Goal: Navigation & Orientation: Find specific page/section

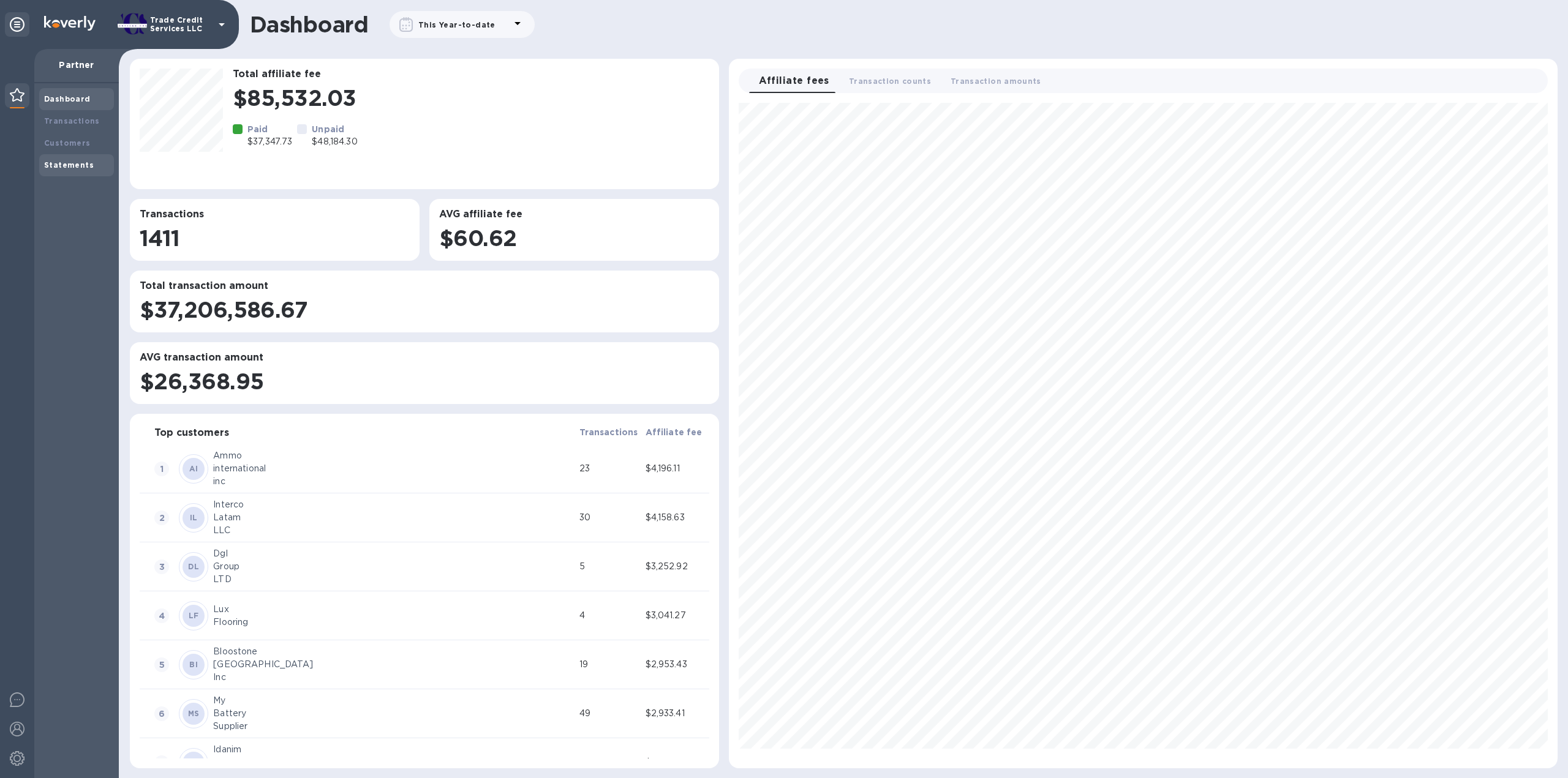
scroll to position [655, 819]
drag, startPoint x: 61, startPoint y: 122, endPoint x: 57, endPoint y: 98, distance: 24.3
click at [61, 121] on b "Transactions" at bounding box center [72, 120] width 55 height 9
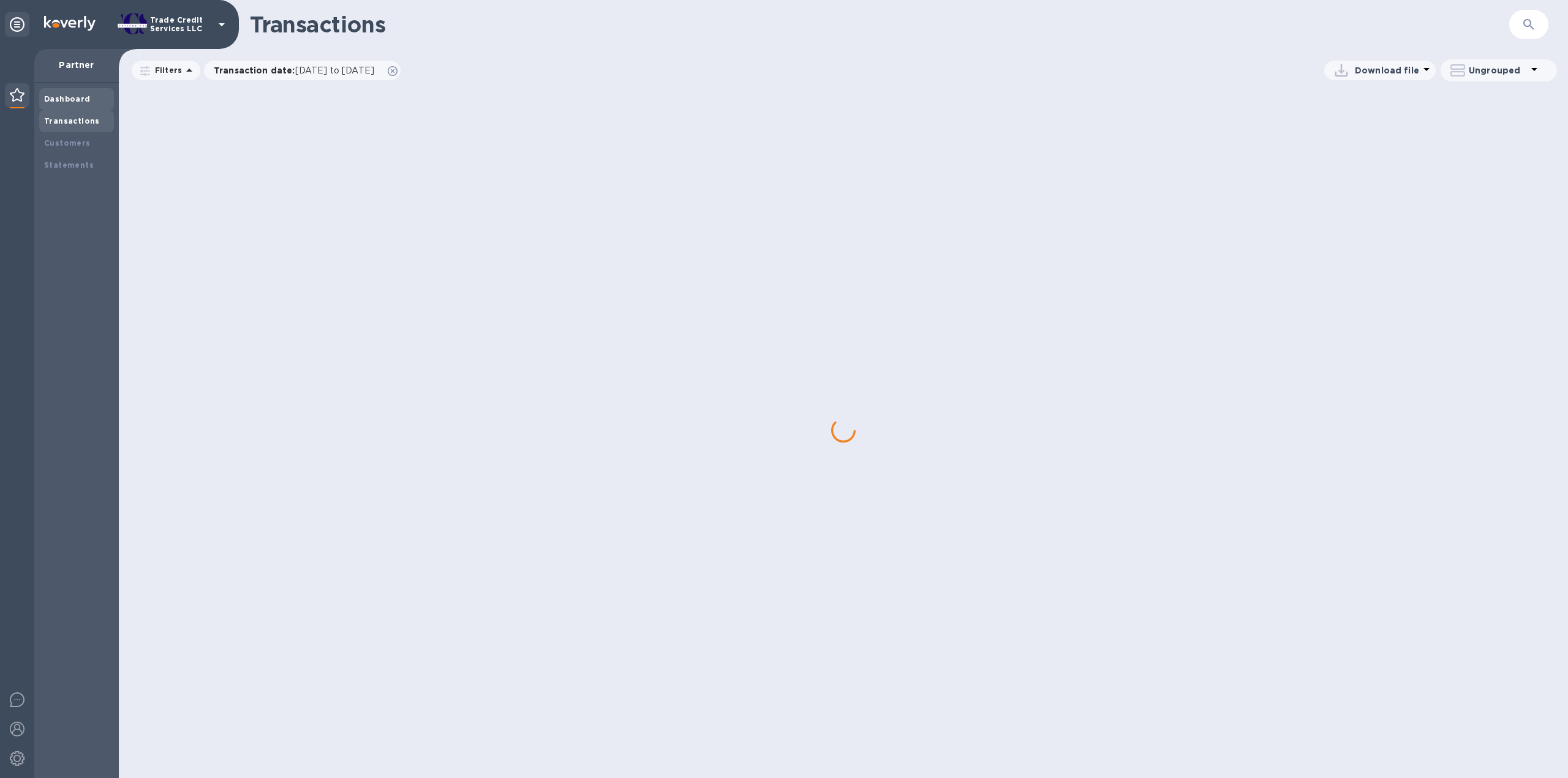
click at [57, 96] on b "Dashboard" at bounding box center [67, 98] width 46 height 9
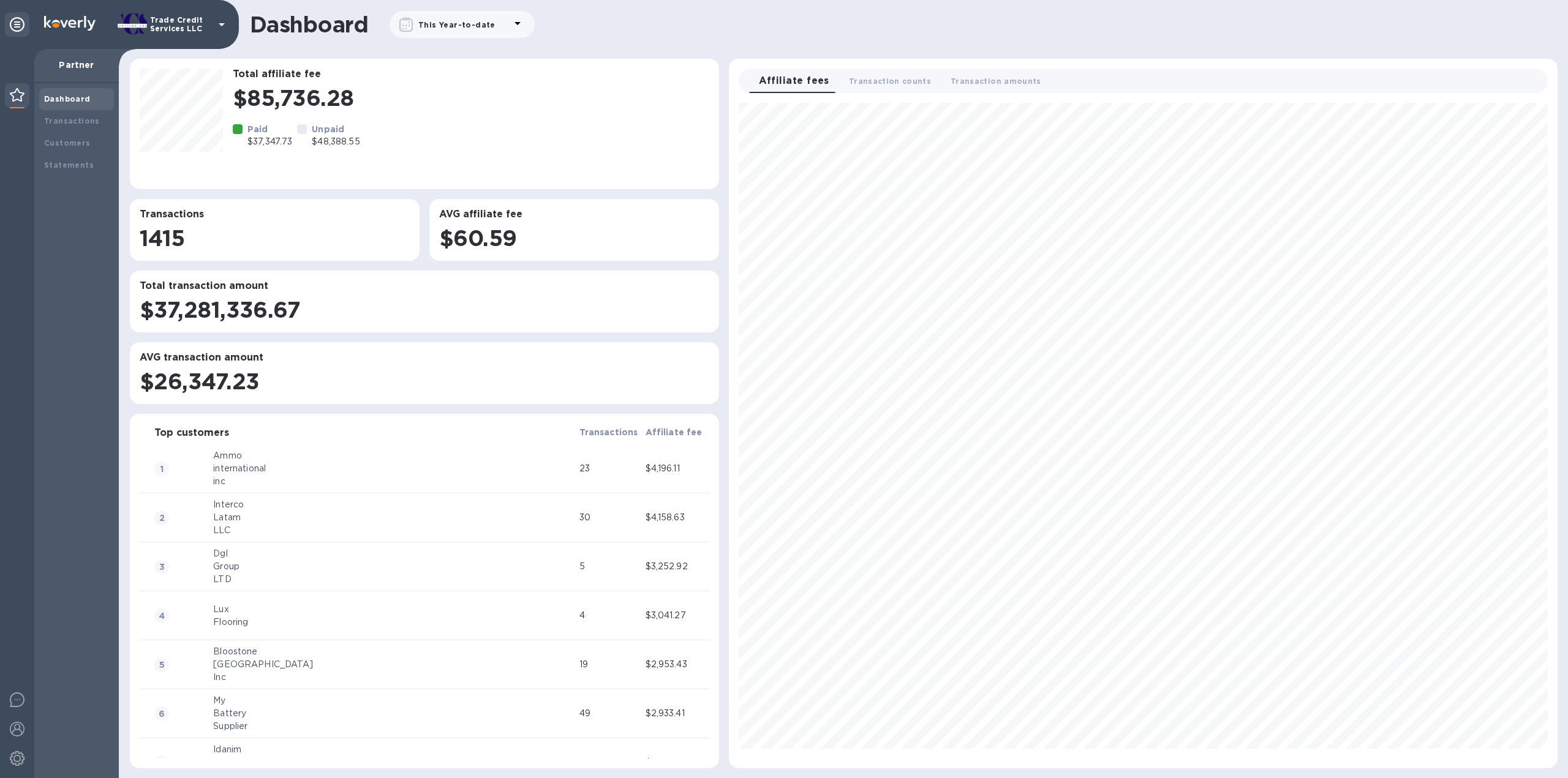
scroll to position [655, 819]
click at [75, 125] on b "Transactions" at bounding box center [72, 120] width 55 height 9
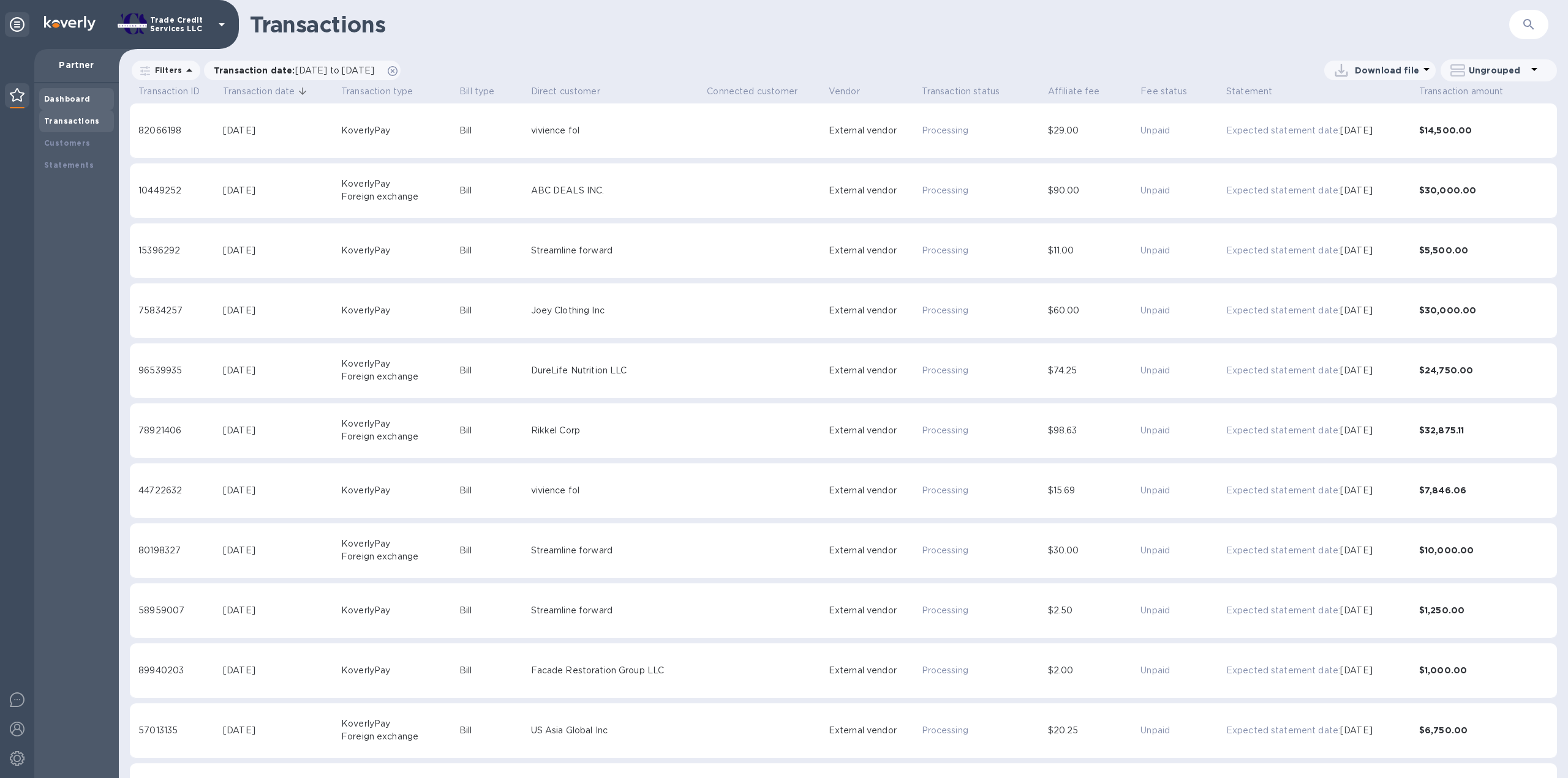
click at [77, 99] on b "Dashboard" at bounding box center [67, 98] width 46 height 9
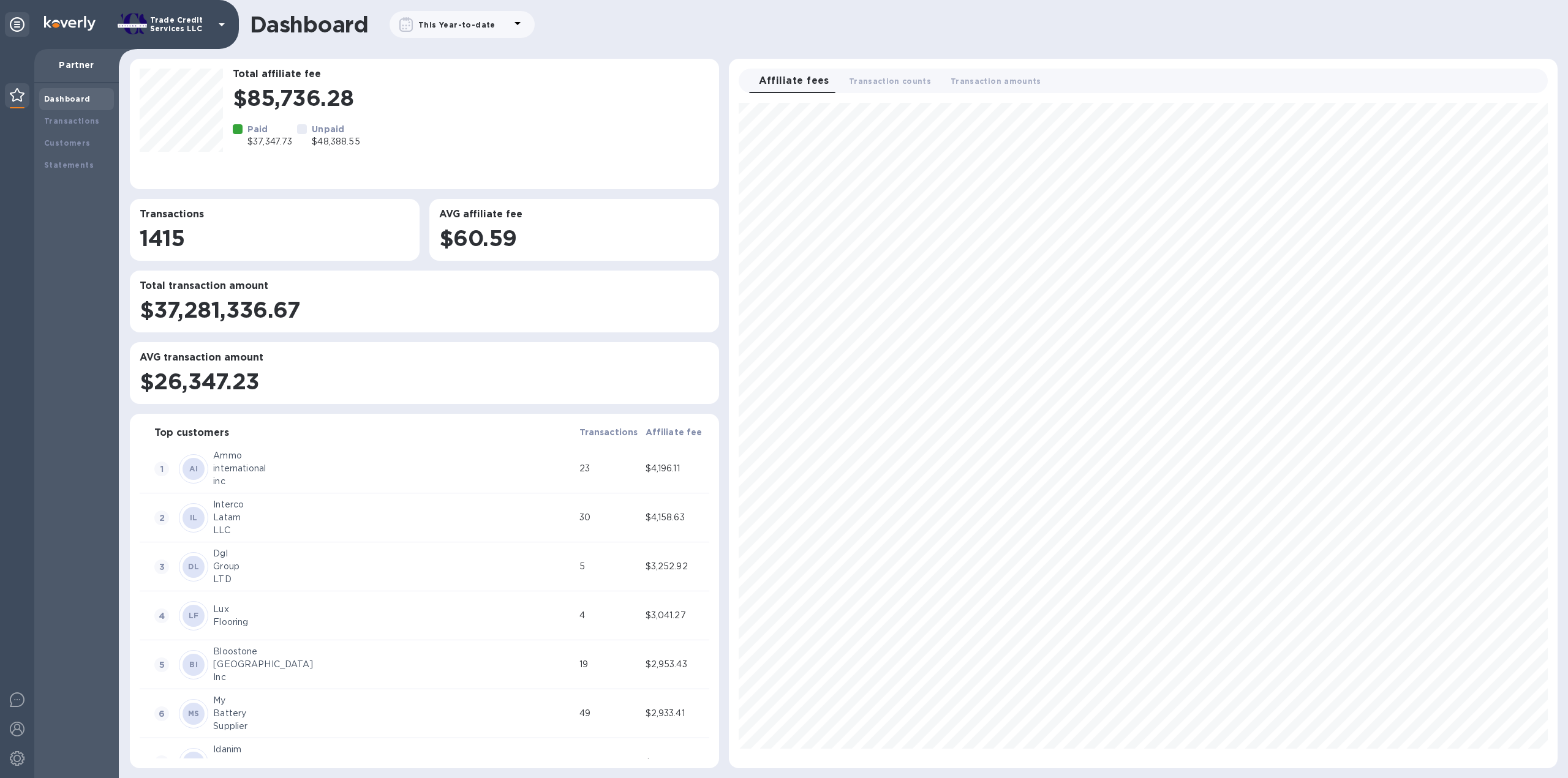
scroll to position [655, 819]
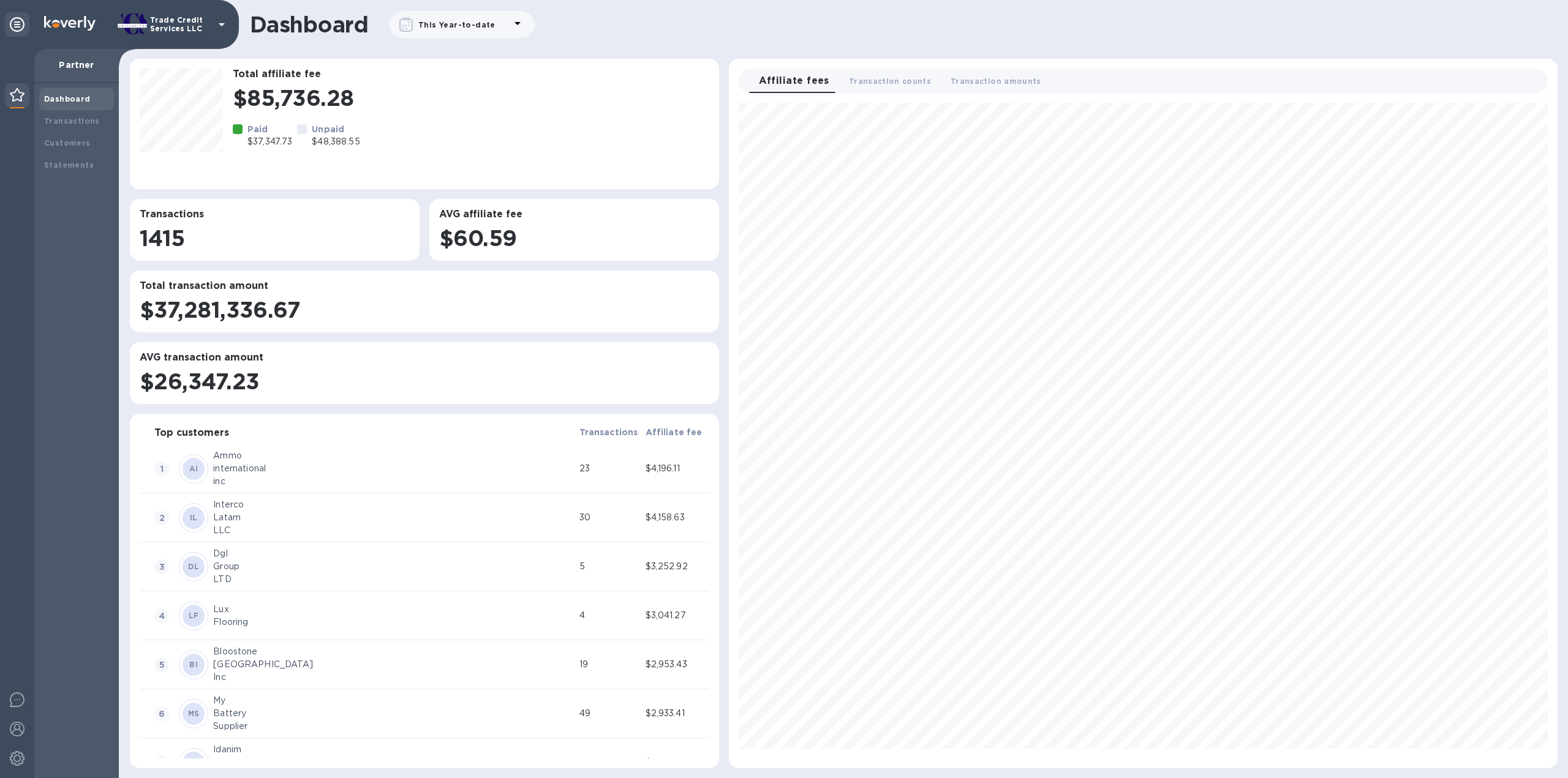
scroll to position [655, 819]
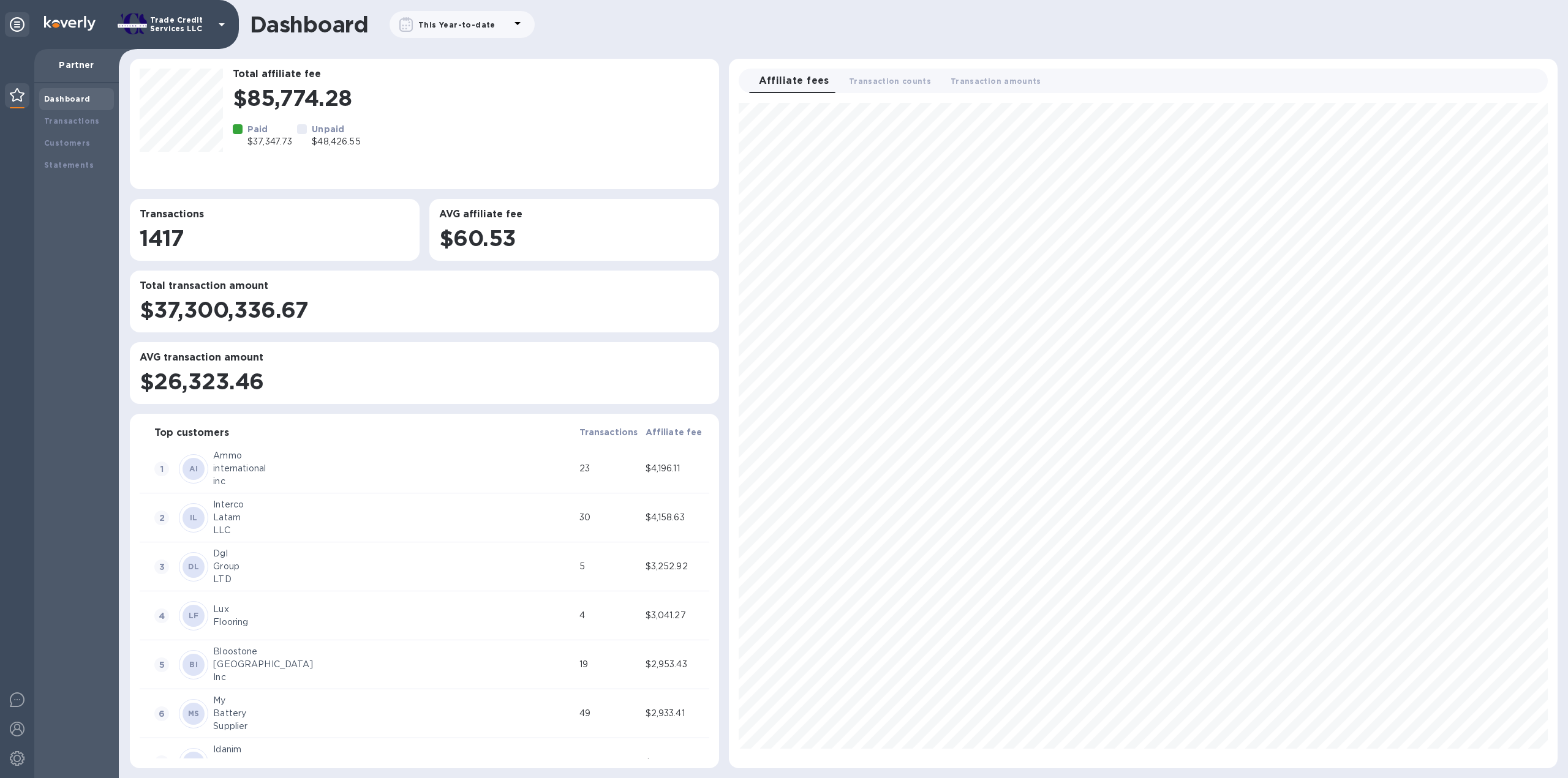
scroll to position [655, 819]
click at [80, 123] on b "Transactions" at bounding box center [72, 120] width 55 height 9
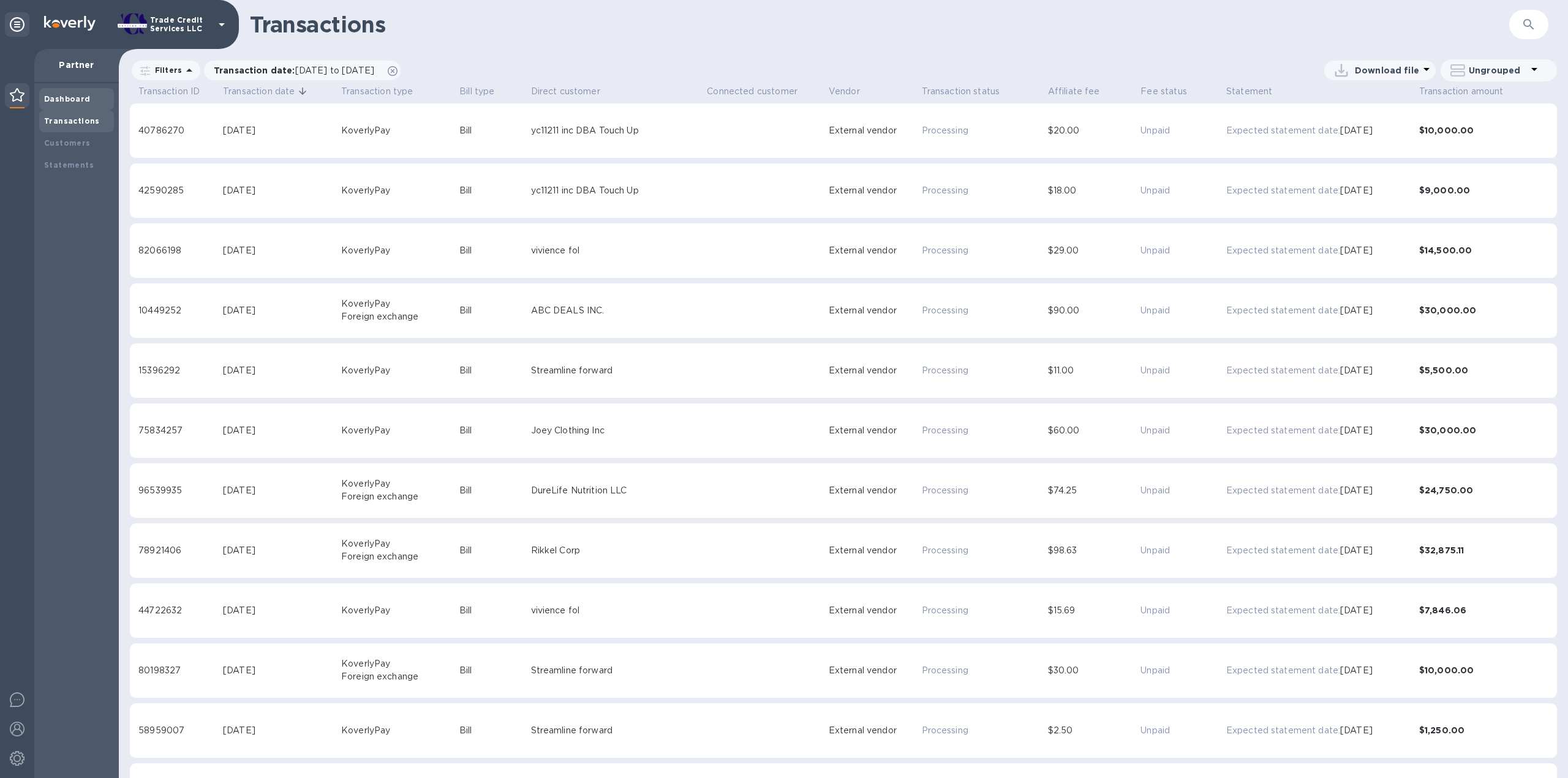
click at [71, 95] on b "Dashboard" at bounding box center [67, 98] width 46 height 9
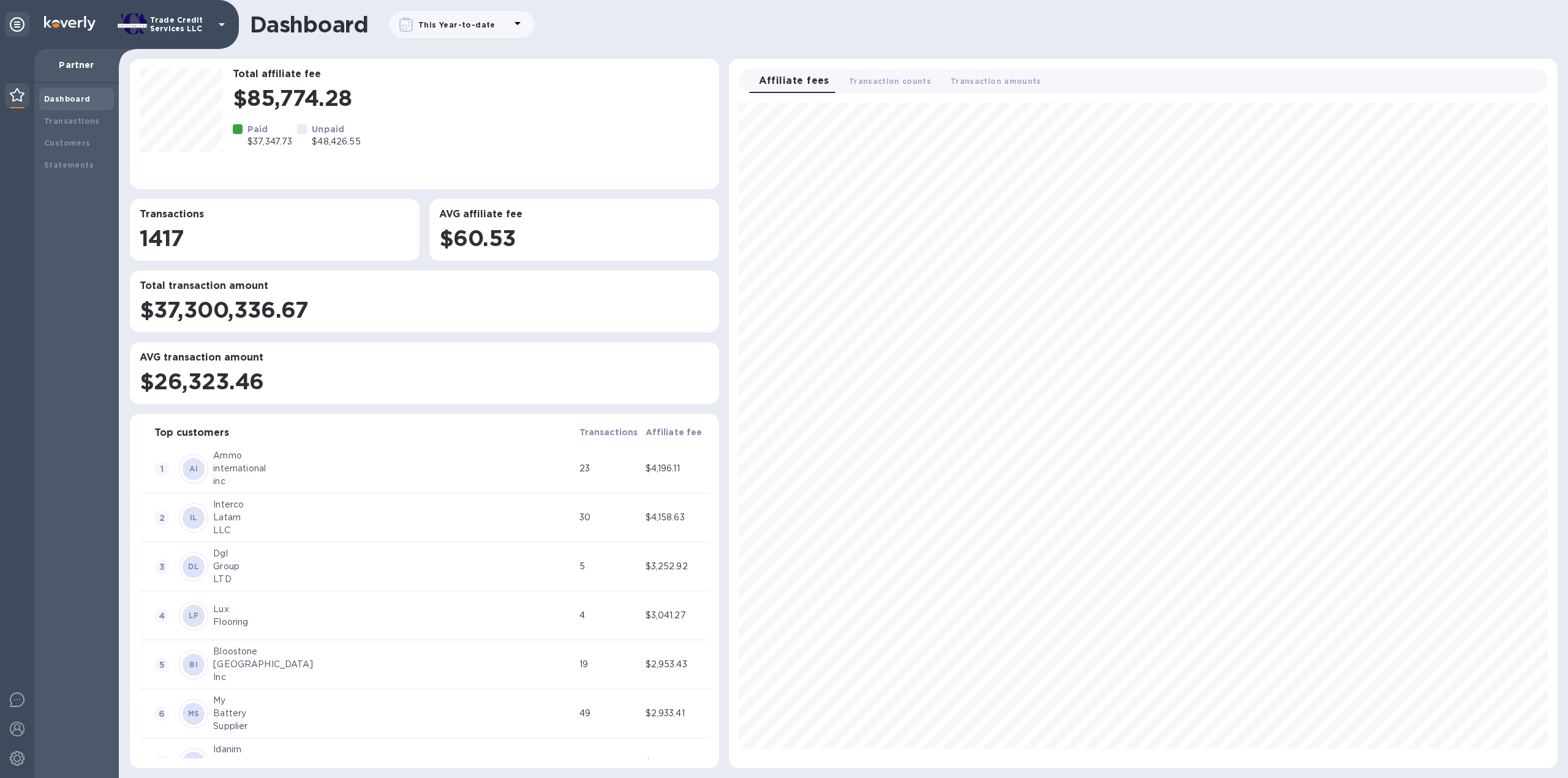
scroll to position [655, 819]
